Goal: Information Seeking & Learning: Find specific fact

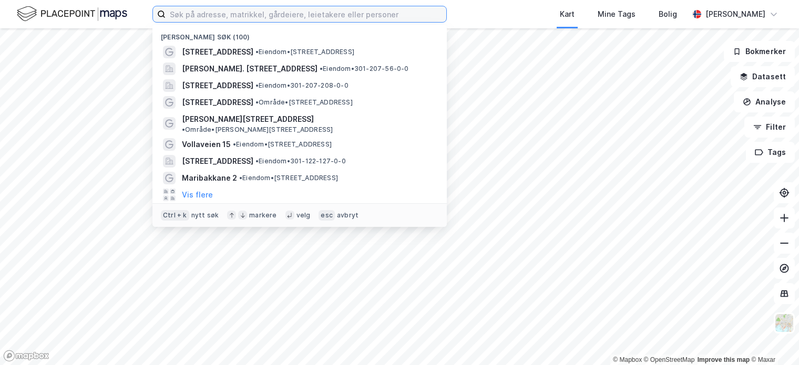
drag, startPoint x: 212, startPoint y: 15, endPoint x: 218, endPoint y: 14, distance: 5.8
click at [212, 15] on input at bounding box center [306, 14] width 281 height 16
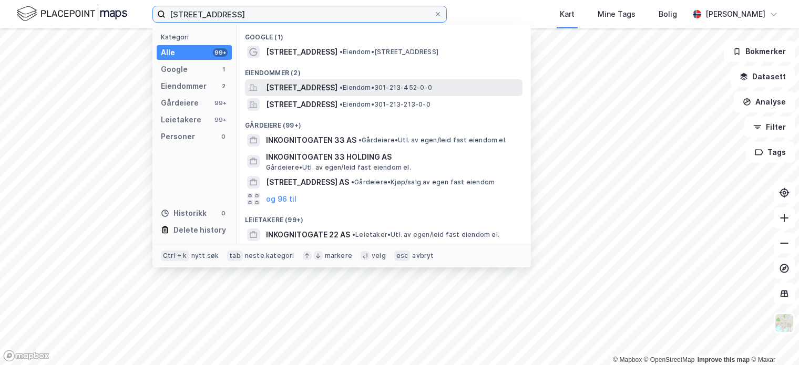
type input "[STREET_ADDRESS]"
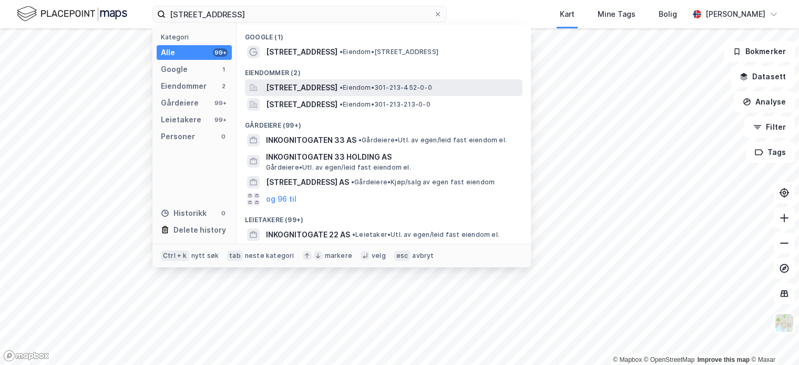
click at [337, 82] on span "[STREET_ADDRESS]" at bounding box center [301, 87] width 71 height 13
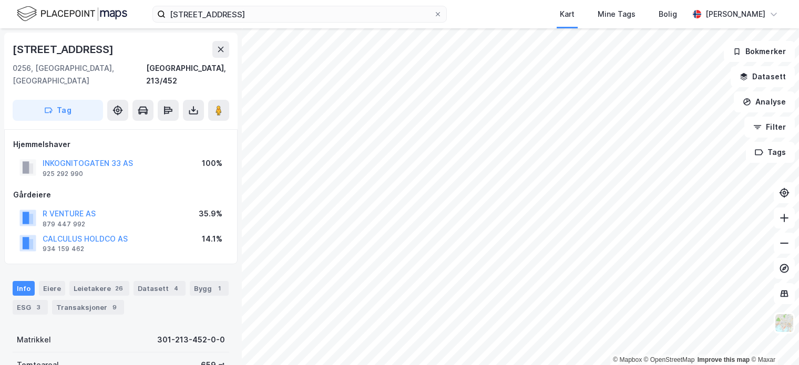
scroll to position [53, 0]
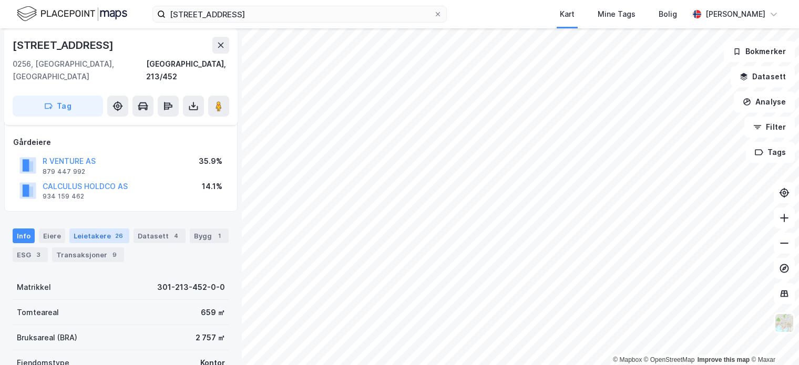
click at [91, 229] on div "Leietakere 26" at bounding box center [99, 236] width 60 height 15
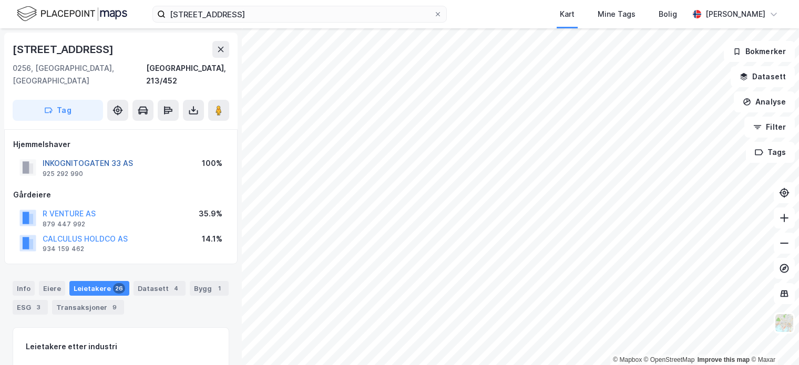
click at [0, 0] on button "INKOGNITOGATEN 33 AS" at bounding box center [0, 0] width 0 height 0
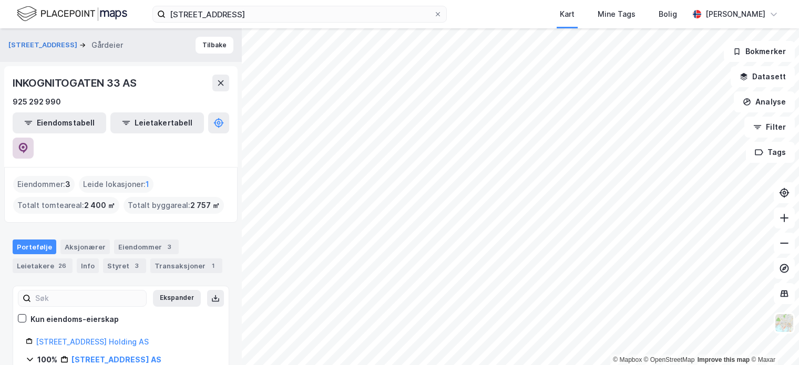
click at [25, 146] on icon at bounding box center [23, 147] width 3 height 3
